Goal: Find contact information: Find contact information

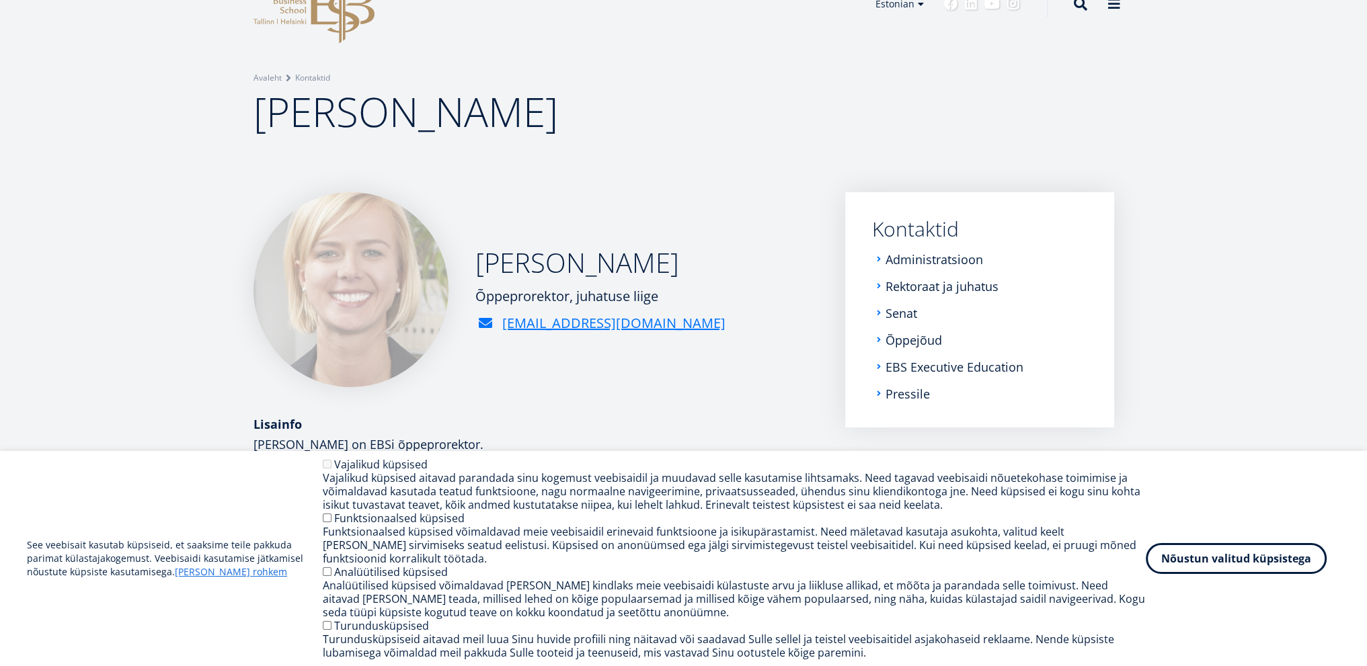
scroll to position [134, 0]
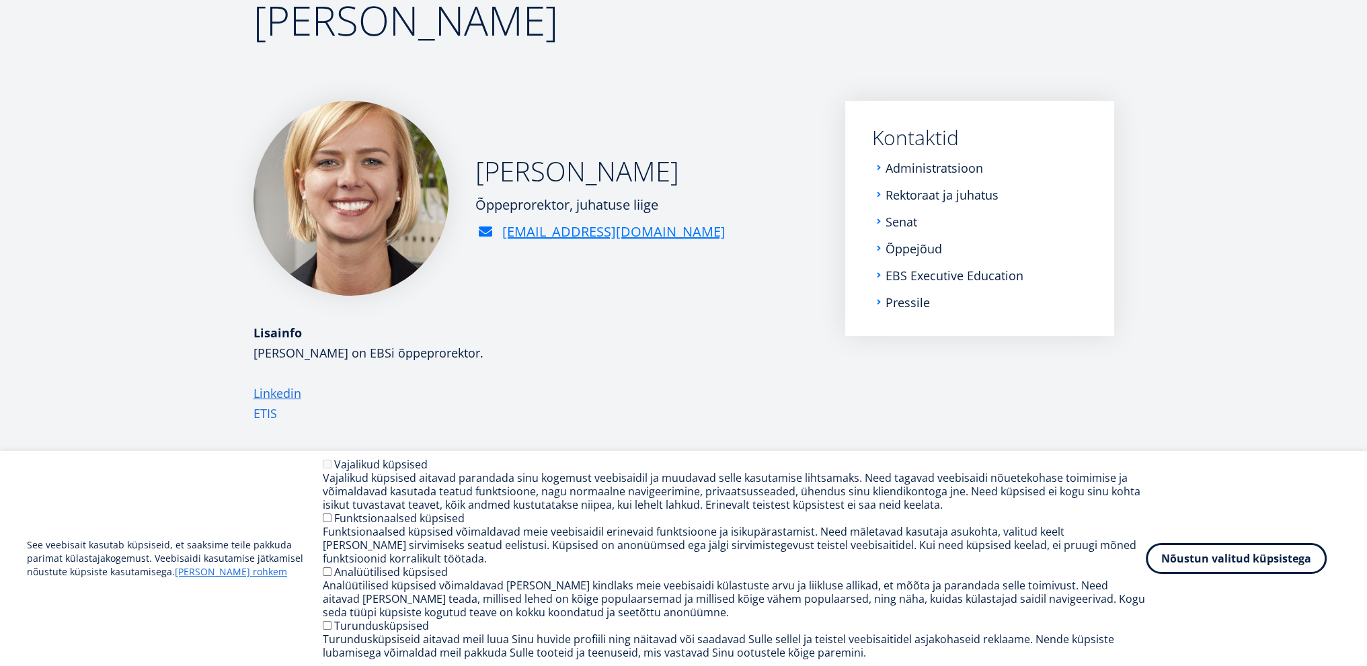
click at [269, 413] on link "ETIS" at bounding box center [265, 413] width 24 height 20
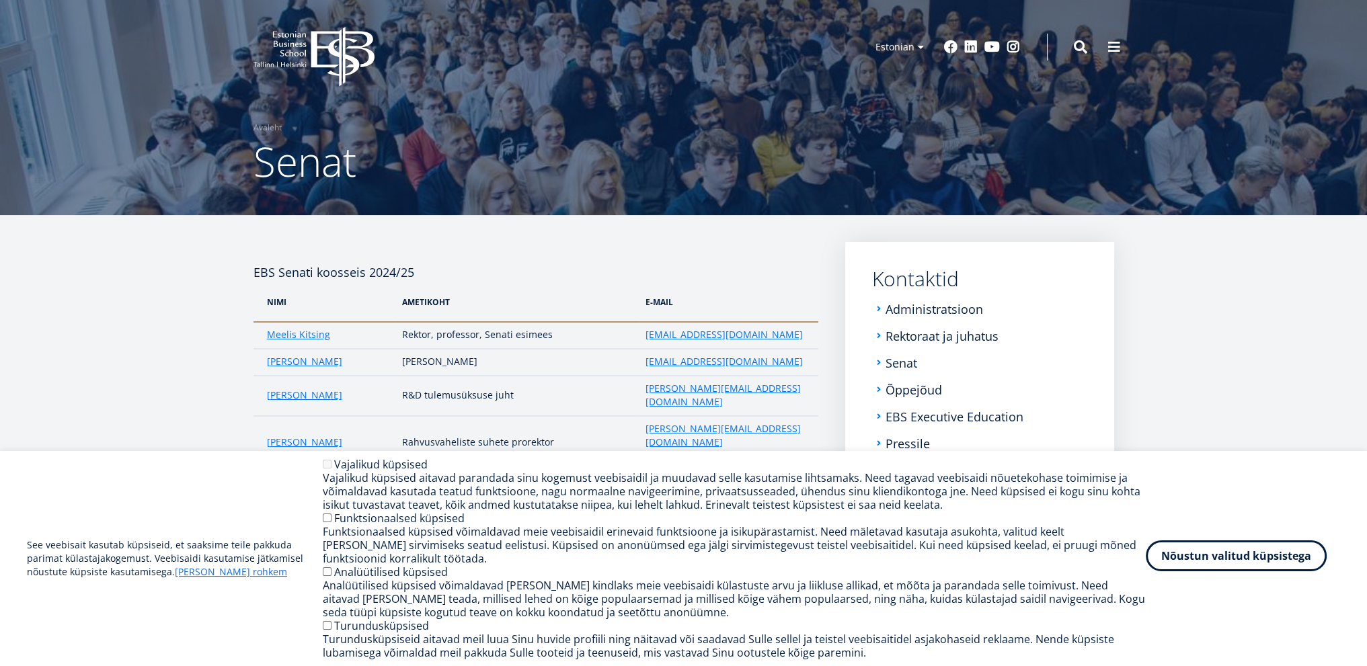
click at [1262, 557] on button "Nõustun valitud küpsistega" at bounding box center [1235, 555] width 181 height 31
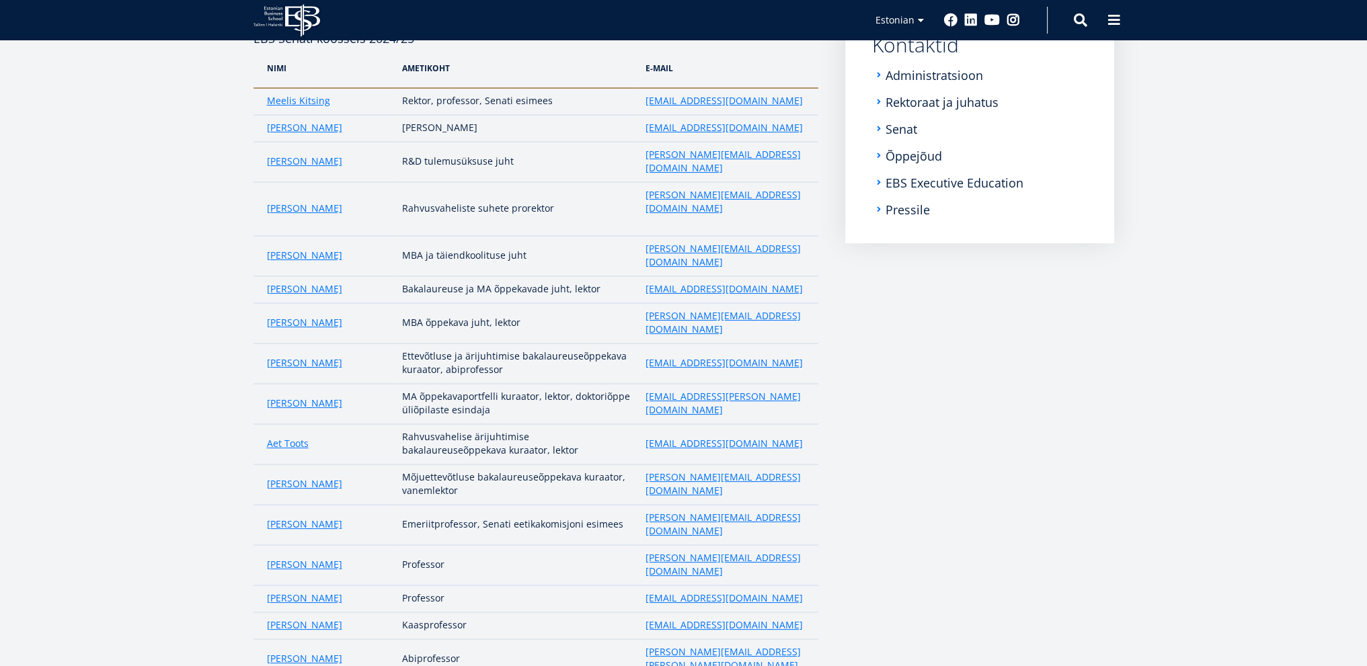
scroll to position [5, 0]
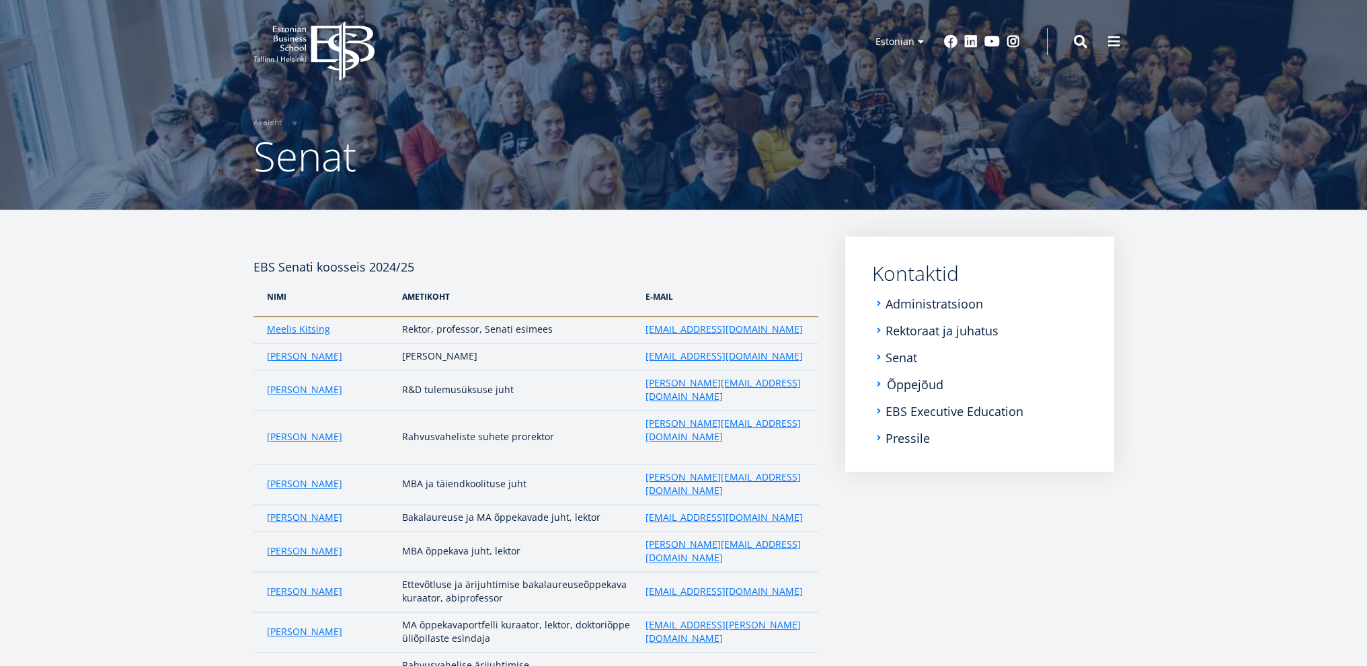
click at [920, 384] on link "Õppejõud" at bounding box center [915, 384] width 56 height 13
click at [882, 413] on li "EBS Executive Education" at bounding box center [979, 411] width 215 height 13
click at [902, 411] on link "EBS Executive Education" at bounding box center [956, 411] width 138 height 13
